Goal: Navigation & Orientation: Find specific page/section

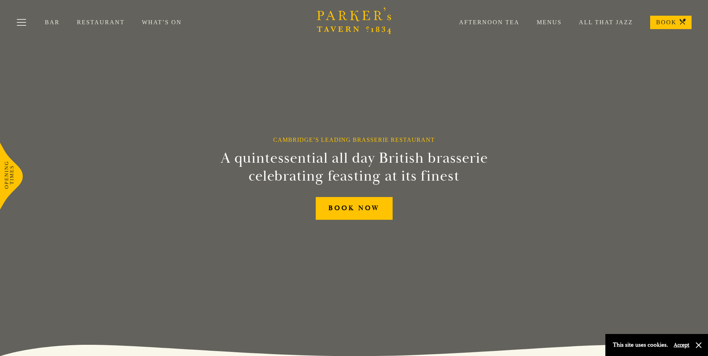
click at [96, 21] on link "Restaurant" at bounding box center [109, 22] width 65 height 7
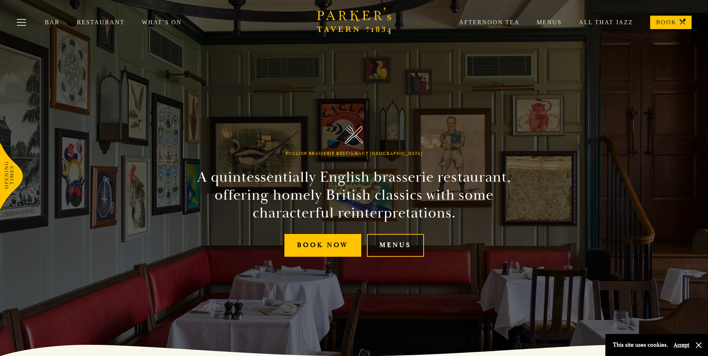
click at [389, 244] on link "Menus" at bounding box center [395, 245] width 57 height 23
click at [157, 23] on link "What’s On" at bounding box center [170, 22] width 57 height 7
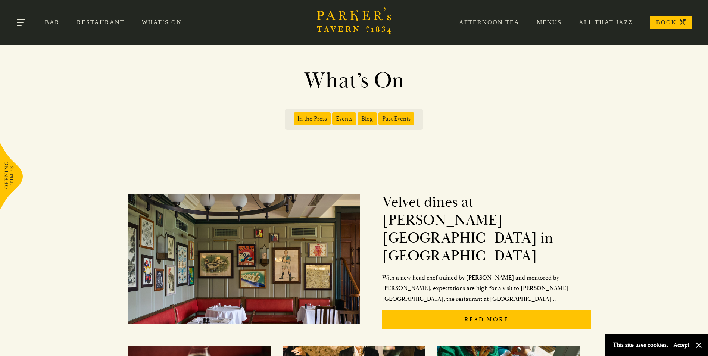
click at [22, 23] on button "Toggle navigation" at bounding box center [22, 24] width 32 height 32
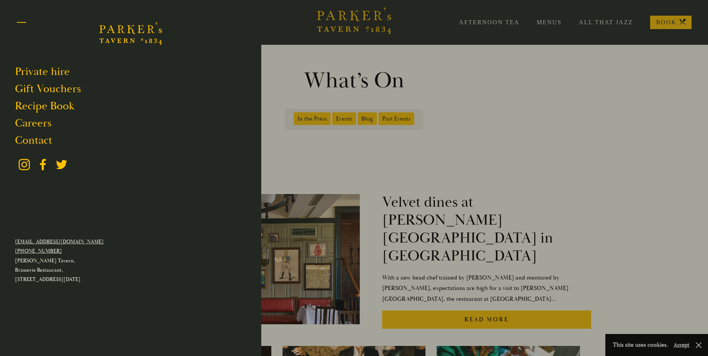
click at [22, 23] on button "Toggle navigation" at bounding box center [22, 24] width 32 height 32
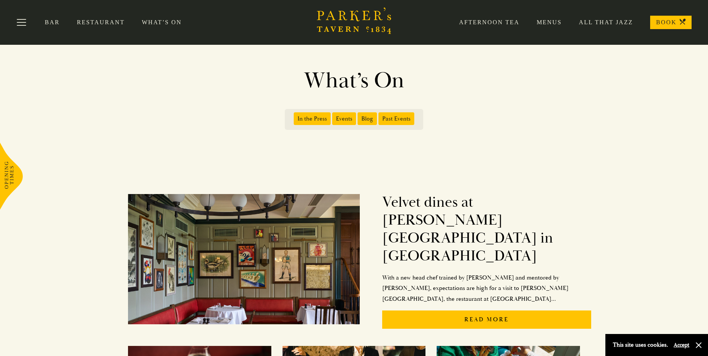
click at [106, 22] on link "Restaurant" at bounding box center [109, 22] width 65 height 7
